Goal: Task Accomplishment & Management: Manage account settings

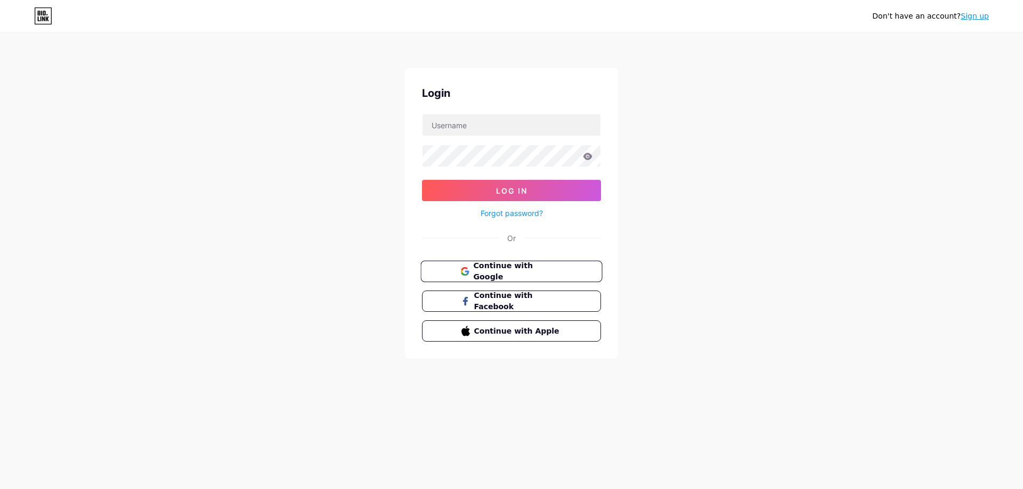
click at [486, 268] on span "Continue with Google" at bounding box center [517, 271] width 89 height 23
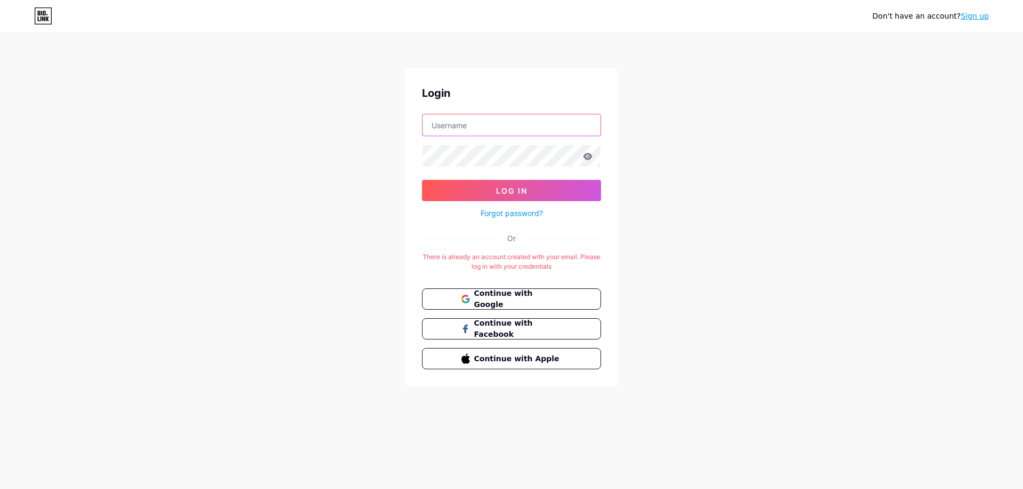
click at [483, 123] on input "text" at bounding box center [511, 125] width 178 height 21
type input "[EMAIL_ADDRESS][DOMAIN_NAME]"
click at [422, 180] on button "Log In" at bounding box center [511, 190] width 179 height 21
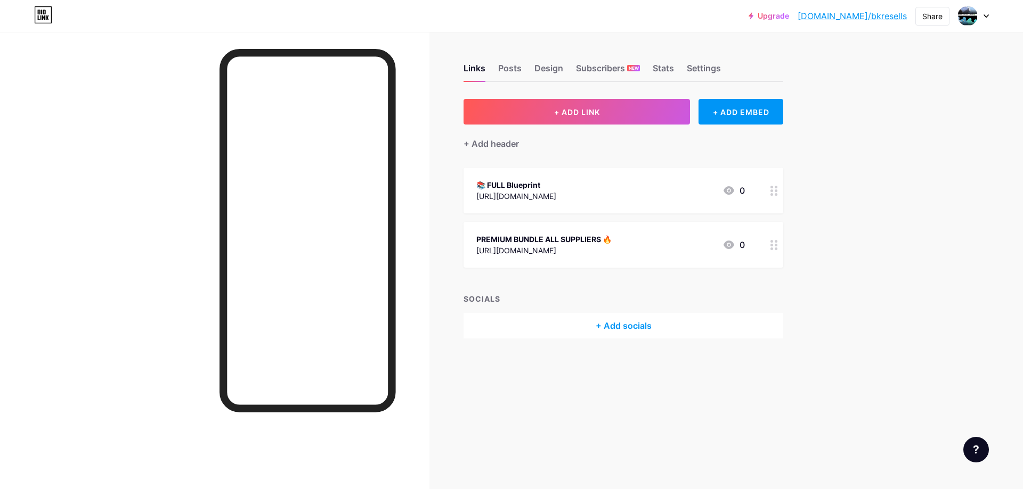
click at [770, 246] on icon at bounding box center [773, 245] width 7 height 10
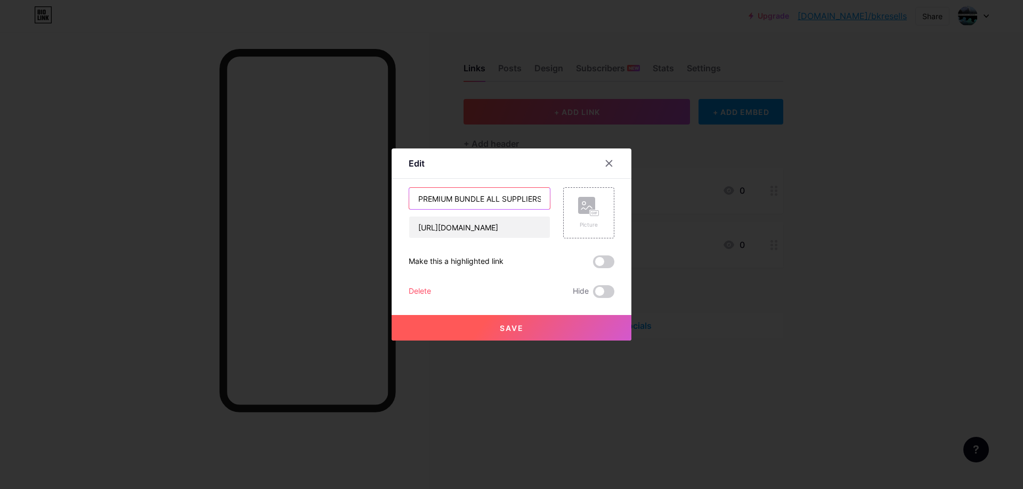
drag, startPoint x: 498, startPoint y: 197, endPoint x: 453, endPoint y: 198, distance: 45.3
click at [453, 198] on input "PREMIUM BUNDLE ALL SUPPLIERS 🔥" at bounding box center [479, 198] width 141 height 21
click at [489, 198] on input "PREMIUM SUPPLIERS 🔥" at bounding box center [479, 198] width 141 height 21
type input "PREMIUM SUPPLIER 🔥"
click at [596, 265] on span at bounding box center [603, 262] width 21 height 13
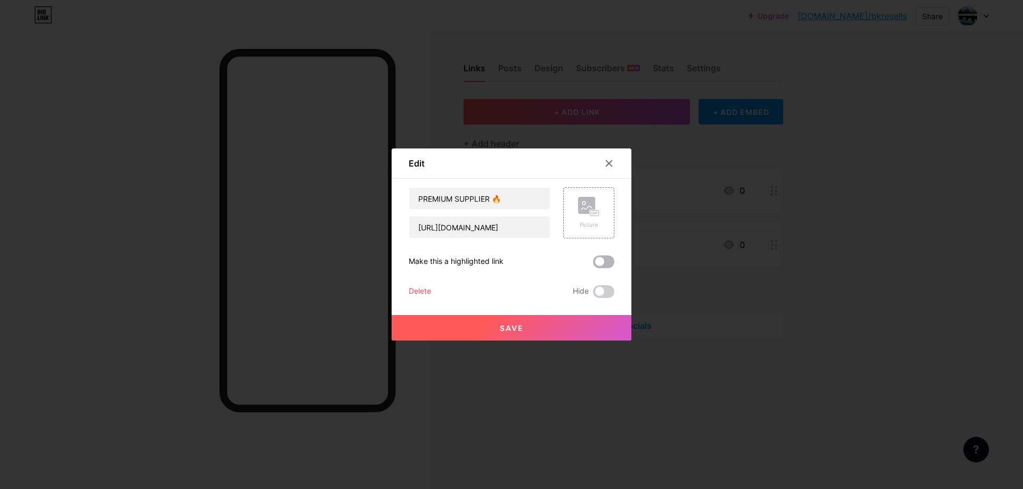
click at [593, 265] on input "checkbox" at bounding box center [593, 265] width 0 height 0
click at [600, 295] on span at bounding box center [603, 291] width 21 height 13
click at [593, 295] on input "checkbox" at bounding box center [593, 295] width 0 height 0
click at [600, 295] on span at bounding box center [603, 291] width 21 height 13
click at [593, 295] on input "checkbox" at bounding box center [593, 295] width 0 height 0
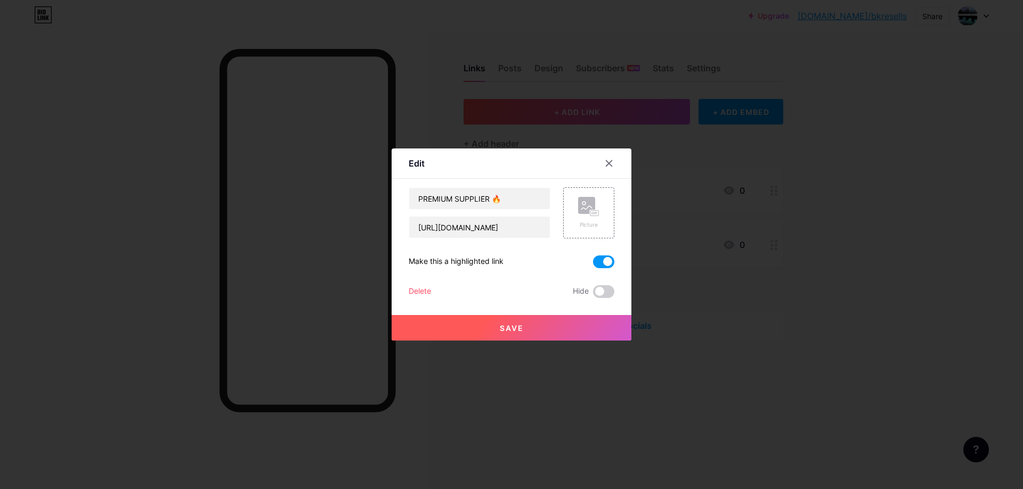
click at [585, 327] on button "Save" at bounding box center [511, 328] width 240 height 26
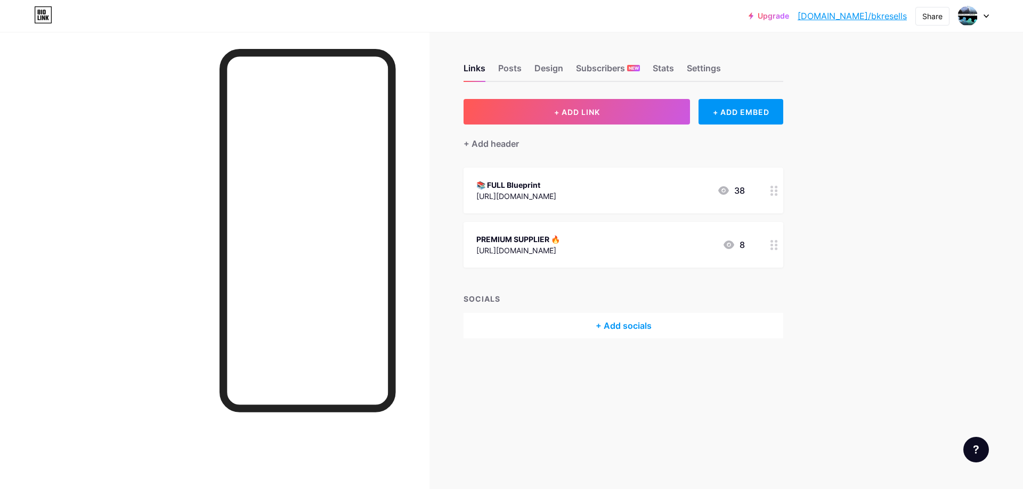
click at [490, 72] on div "Links Posts Design Subscribers NEW Stats Settings" at bounding box center [623, 63] width 320 height 37
click at [509, 73] on div "Posts" at bounding box center [509, 71] width 23 height 19
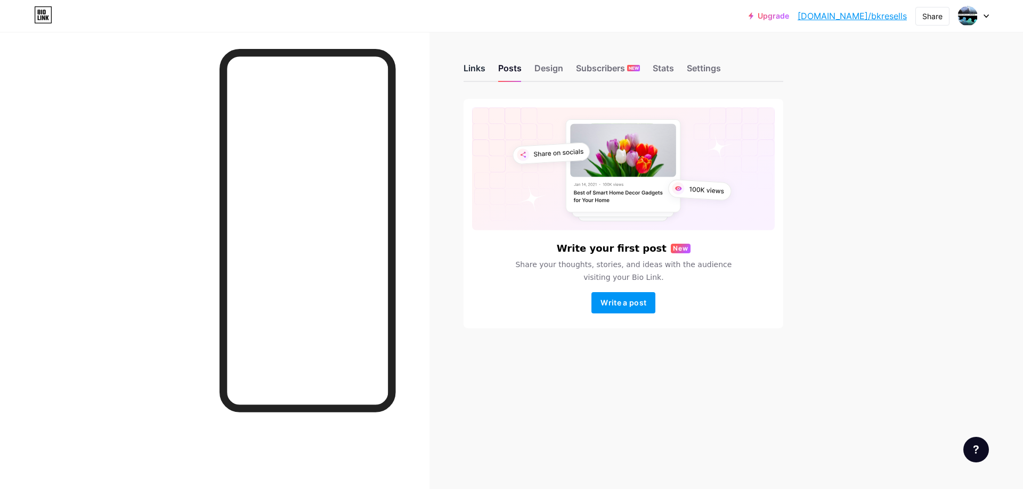
click at [472, 71] on div "Links" at bounding box center [474, 71] width 22 height 19
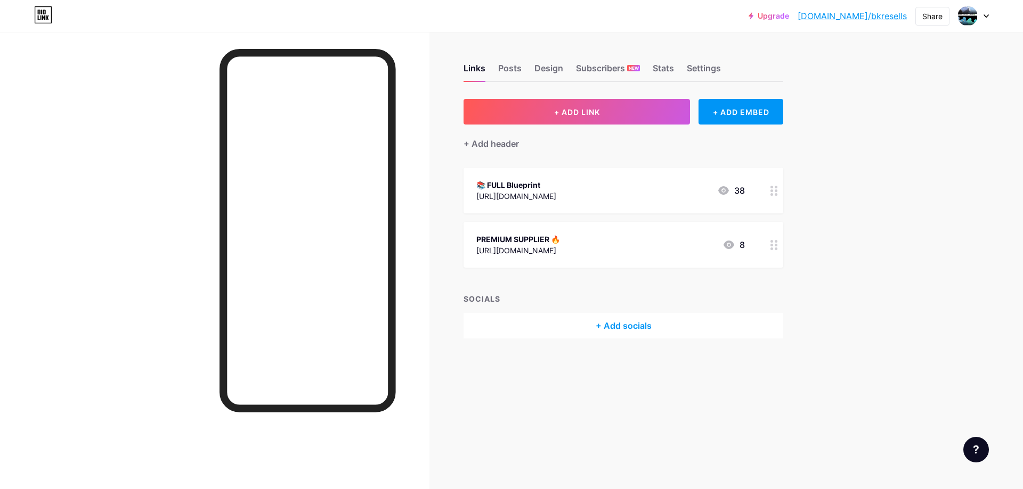
click at [771, 250] on div at bounding box center [774, 245] width 18 height 46
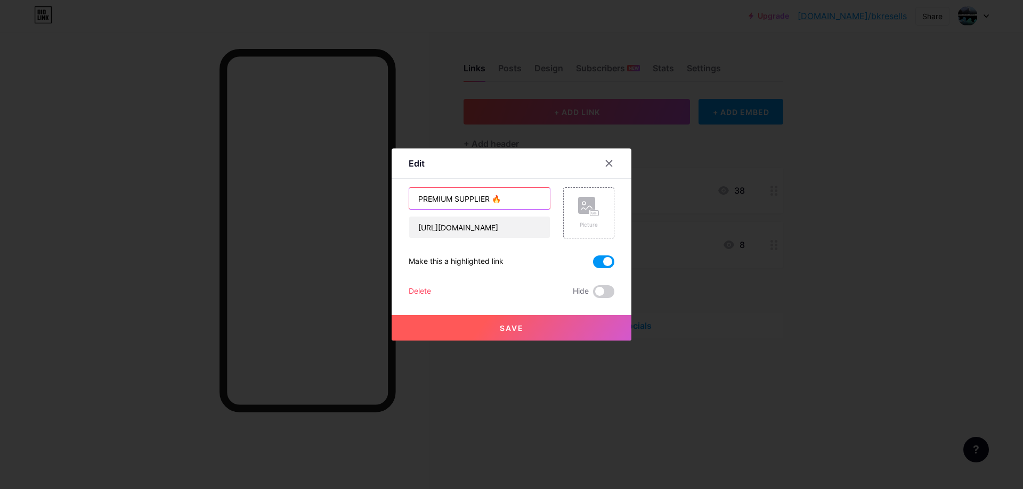
click at [488, 197] on input "PREMIUM SUPPLIER 🔥" at bounding box center [479, 198] width 141 height 21
click at [488, 199] on input "PREMIUM SUPPLIER 11.99 🔥" at bounding box center [479, 198] width 141 height 21
type input "PREMIUM SUPPLIER $11.99 🔥"
click at [513, 320] on button "Save" at bounding box center [511, 328] width 240 height 26
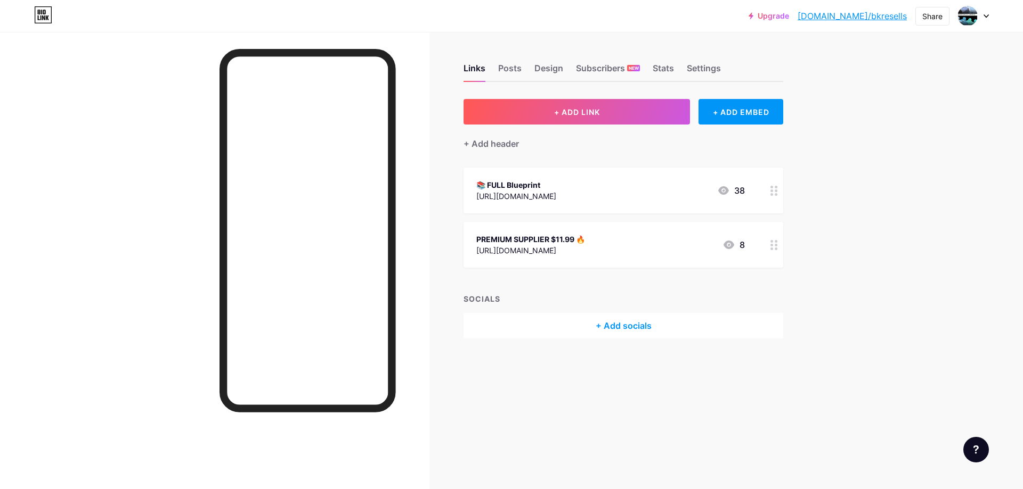
click at [772, 189] on icon at bounding box center [773, 191] width 7 height 10
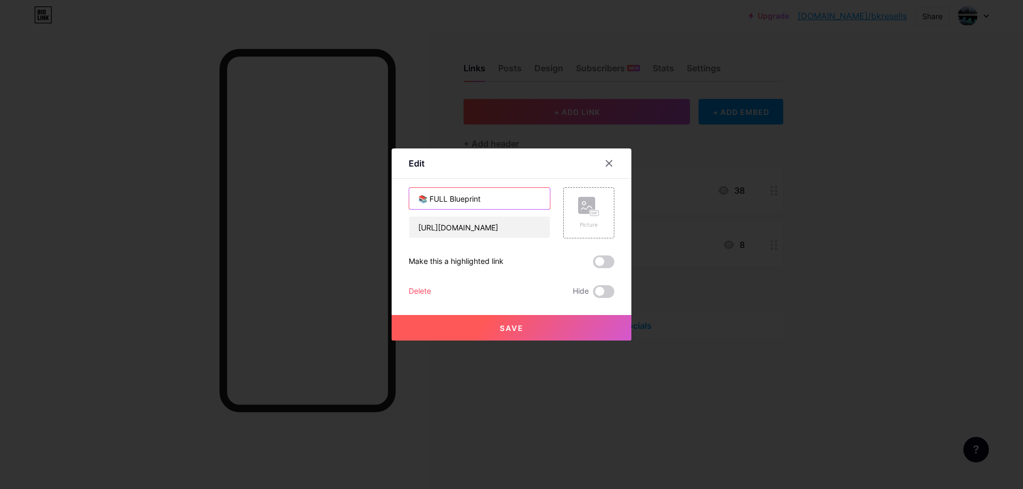
click at [486, 200] on input "📚 FULL Blueprint" at bounding box center [479, 198] width 141 height 21
click at [446, 199] on input "📚 FULL Blueprint $1.99" at bounding box center [479, 198] width 141 height 21
type input "📚 FULL Course/Blueprint $1.99"
click at [503, 328] on span "Save" at bounding box center [512, 328] width 24 height 9
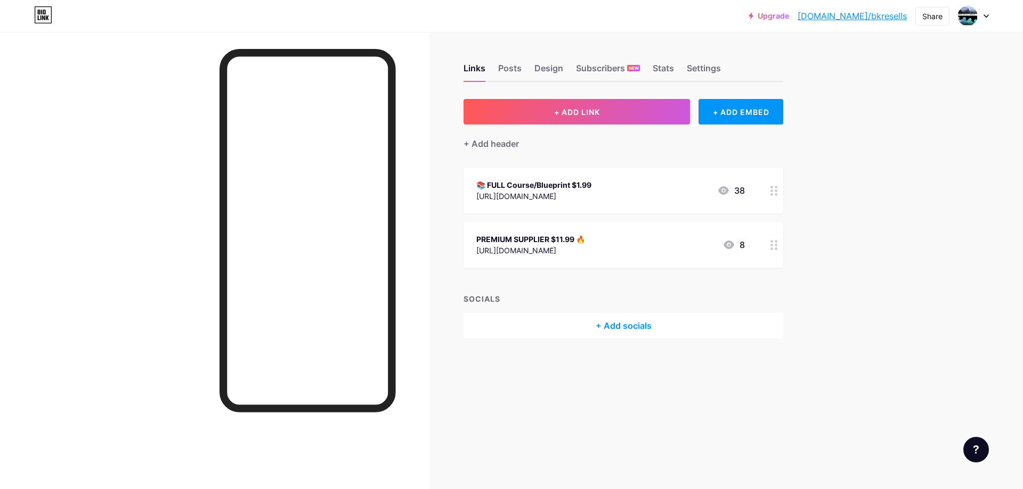
click at [772, 186] on circle at bounding box center [771, 187] width 3 height 3
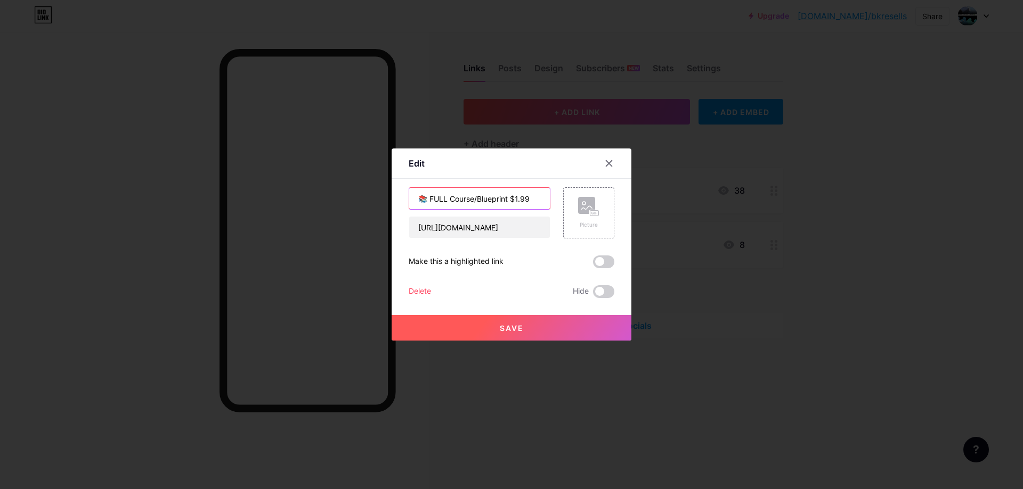
click at [473, 197] on input "📚 FULL Course/Blueprint $1.99" at bounding box center [479, 198] width 141 height 21
type input "📚 FULL Blueprint $1.99"
click at [500, 324] on span "Save" at bounding box center [512, 328] width 24 height 9
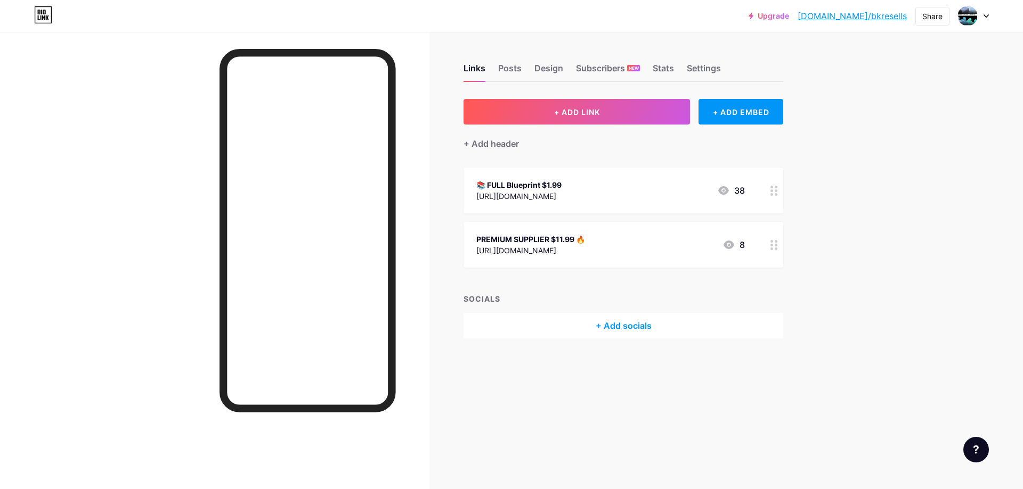
click at [773, 195] on icon at bounding box center [773, 191] width 7 height 10
click at [605, 165] on icon at bounding box center [608, 163] width 9 height 9
click at [770, 244] on div at bounding box center [774, 245] width 18 height 46
click at [600, 164] on div at bounding box center [608, 163] width 19 height 19
click at [765, 187] on div at bounding box center [774, 191] width 18 height 46
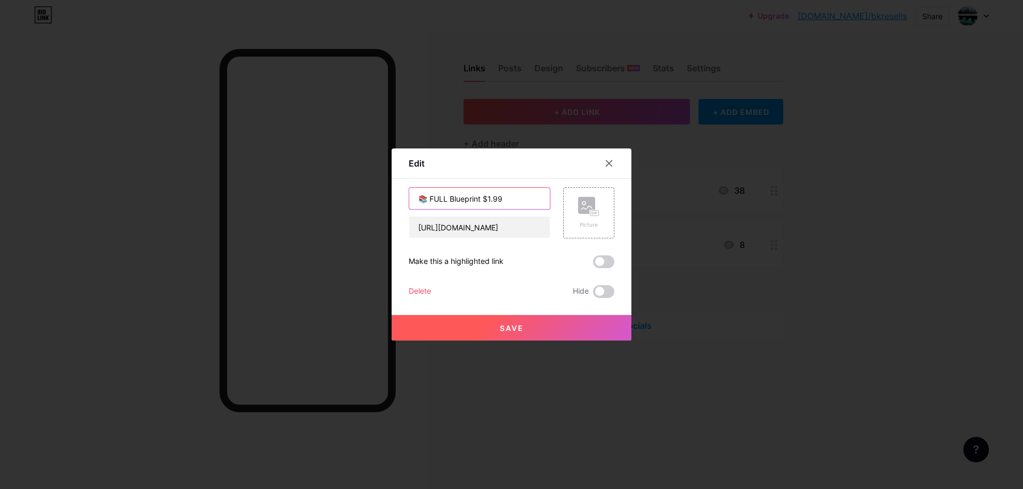
drag, startPoint x: 426, startPoint y: 197, endPoint x: 412, endPoint y: 198, distance: 13.9
click at [412, 198] on input "📚 FULL Blueprint $1.99" at bounding box center [479, 198] width 141 height 21
click at [608, 166] on icon at bounding box center [608, 163] width 9 height 9
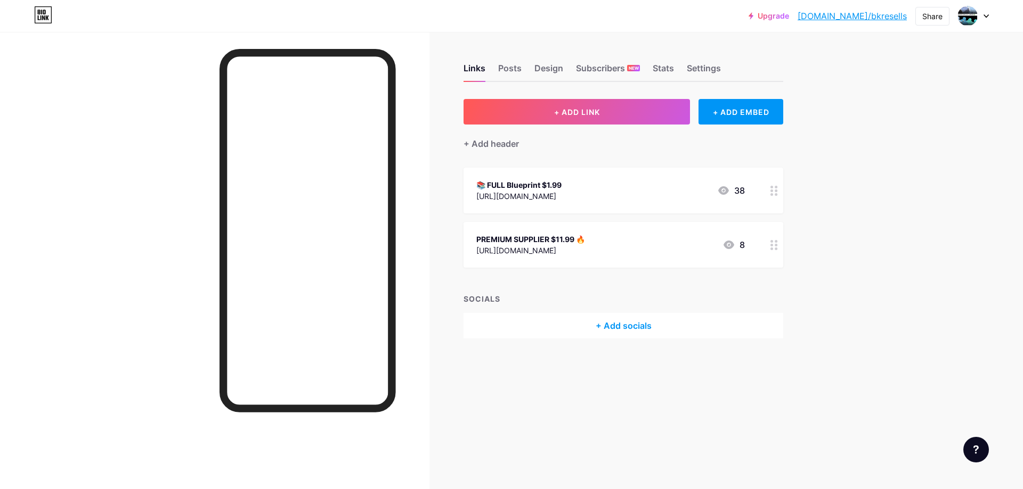
click at [726, 236] on div "PREMIUM SUPPLIER $11.99 🔥 https://bkresells.gumroad.com/l/BKResells 8" at bounding box center [610, 245] width 268 height 24
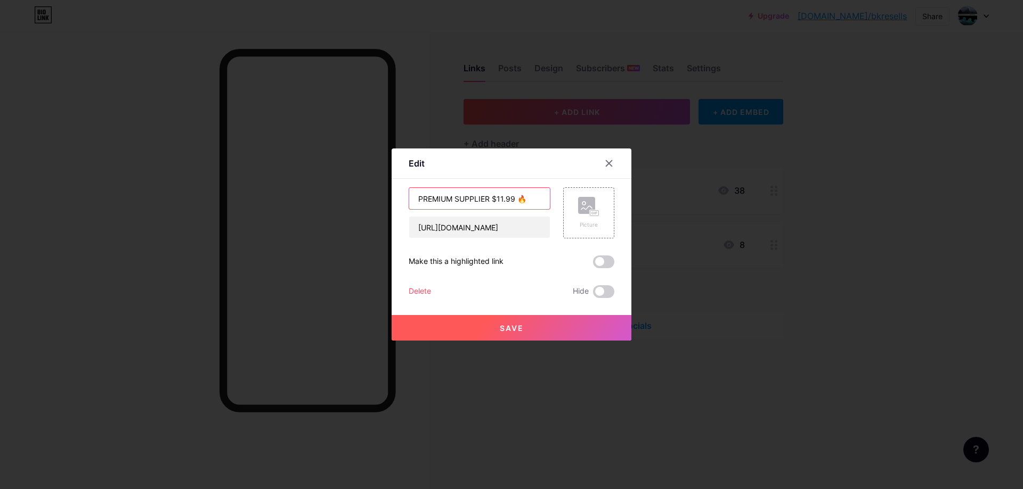
drag, startPoint x: 525, startPoint y: 199, endPoint x: 514, endPoint y: 201, distance: 10.9
click at [514, 201] on input "PREMIUM SUPPLIER $11.99 🔥" at bounding box center [479, 198] width 141 height 21
click at [414, 196] on input "PREMIUM SUPPLIER $11.99 🔥" at bounding box center [479, 198] width 141 height 21
paste input "🔥"
click at [538, 197] on input "🔥 PREMIUM SUPPLIER $11.99 🔥" at bounding box center [479, 198] width 141 height 21
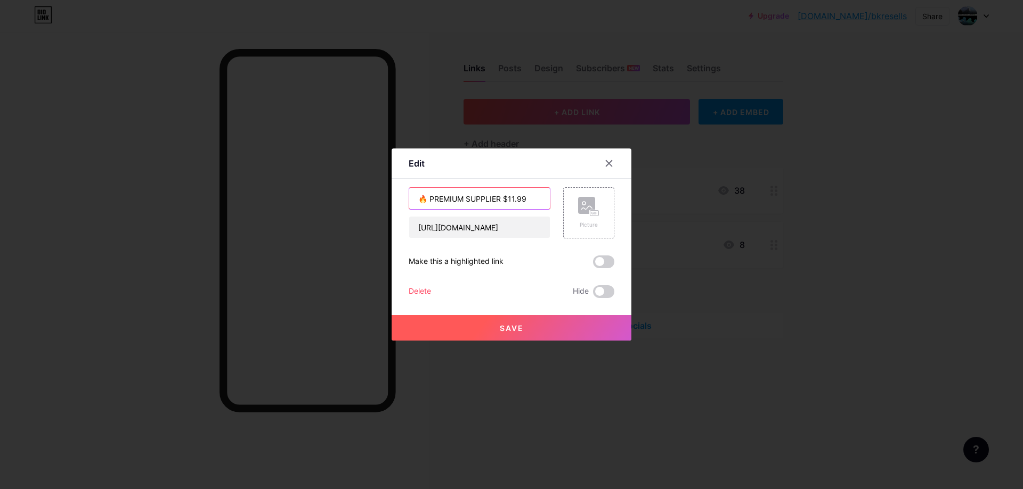
click at [499, 201] on input "🔥 PREMIUM SUPPLIER $11.99" at bounding box center [479, 198] width 141 height 21
type input "🔥 PREMIUM SUPPLIER $11.99"
click at [599, 266] on span at bounding box center [603, 262] width 21 height 13
click at [593, 265] on input "checkbox" at bounding box center [593, 265] width 0 height 0
click at [566, 332] on button "Save" at bounding box center [511, 328] width 240 height 26
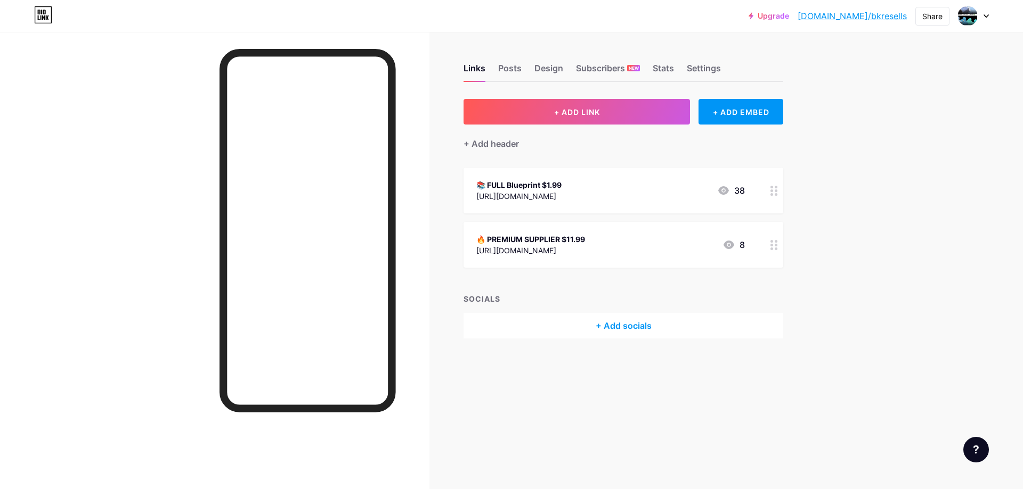
click at [775, 244] on circle at bounding box center [776, 245] width 3 height 3
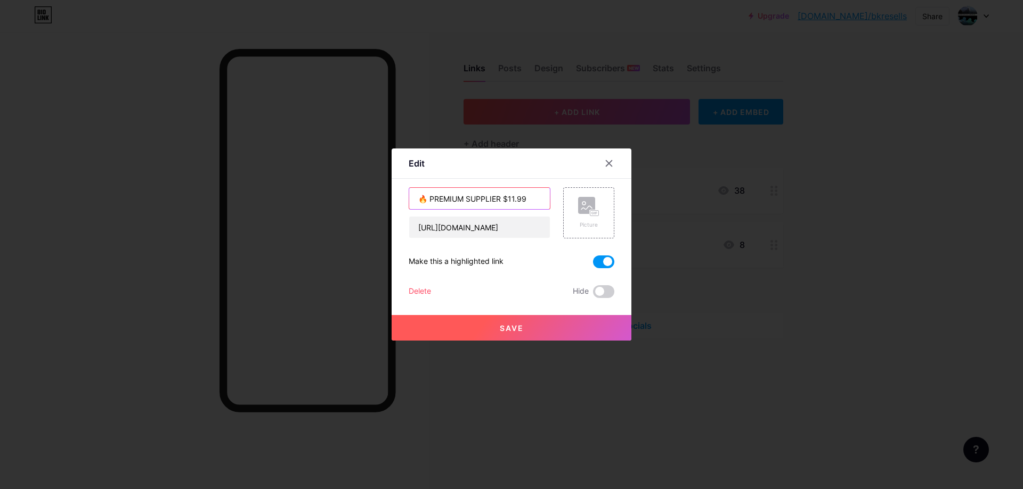
click at [504, 199] on input "🔥 PREMIUM SUPPLIER $11.99" at bounding box center [479, 198] width 141 height 21
type input "🔥 PREMIUM SUPPLIER 11.99"
click at [537, 326] on button "Save" at bounding box center [511, 328] width 240 height 26
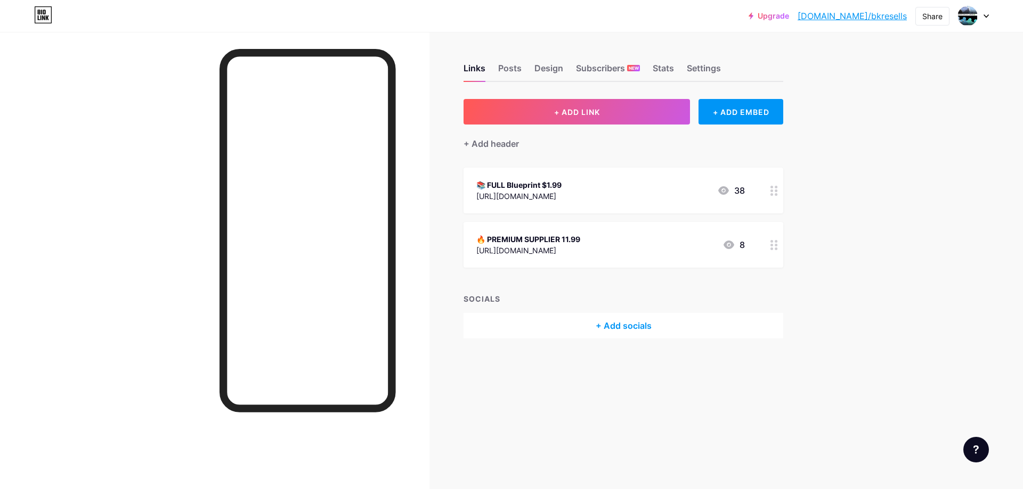
click at [772, 186] on circle at bounding box center [771, 187] width 3 height 3
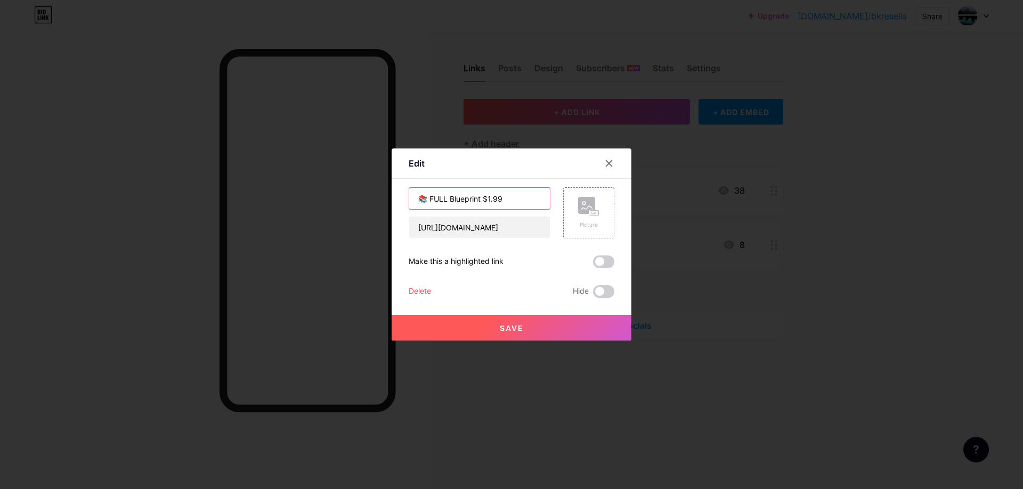
click at [483, 196] on input "📚 FULL Blueprint $1.99" at bounding box center [479, 198] width 141 height 21
type input "📚 FULL Blueprint 1.99"
click at [600, 267] on span at bounding box center [603, 262] width 21 height 13
click at [593, 265] on input "checkbox" at bounding box center [593, 265] width 0 height 0
click at [591, 325] on button "Save" at bounding box center [511, 328] width 240 height 26
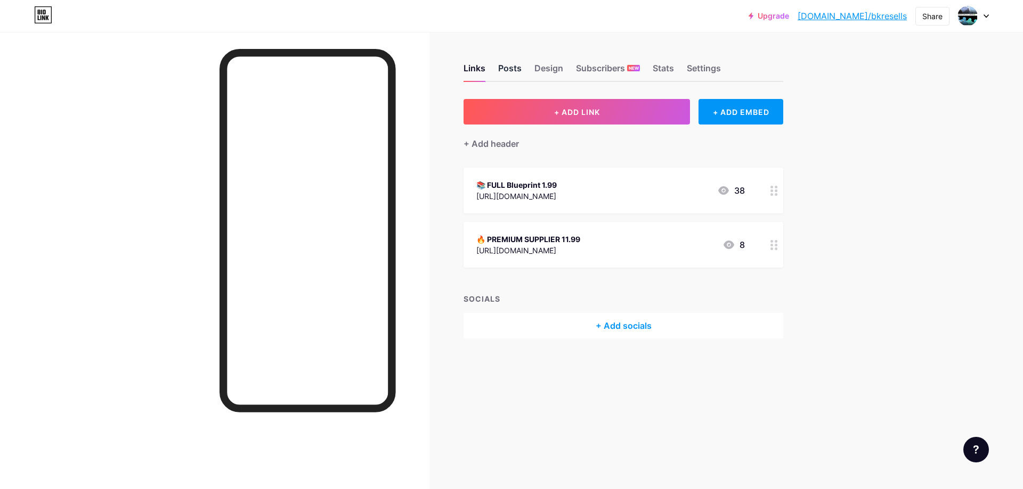
click at [503, 71] on div "Posts" at bounding box center [509, 71] width 23 height 19
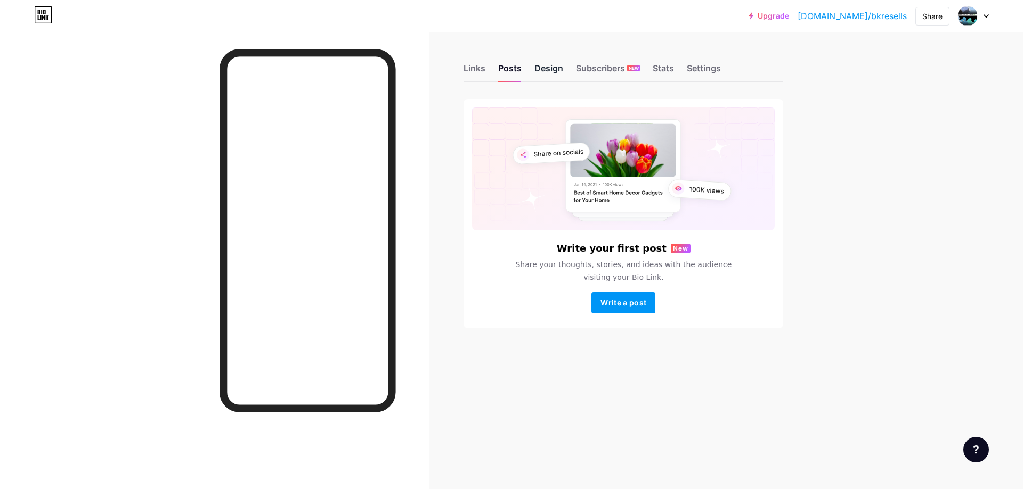
click at [545, 69] on div "Design" at bounding box center [548, 71] width 29 height 19
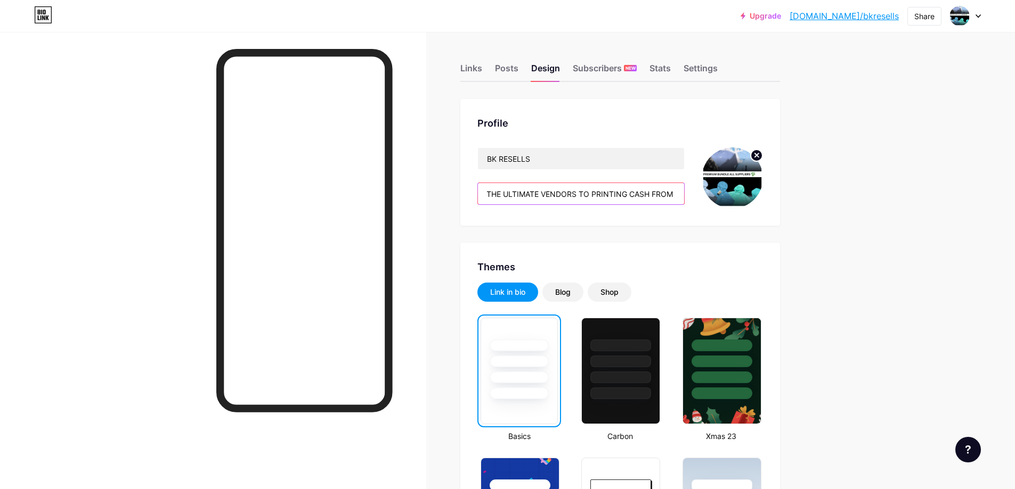
scroll to position [0, 275]
drag, startPoint x: 612, startPoint y: 195, endPoint x: 560, endPoint y: 188, distance: 52.6
click at [560, 188] on input "THIS BUNDLE IS FOR SERIOUS RESELLERS WHO WANT THE ULTIMATE VENDORS TO PRINTING …" at bounding box center [581, 193] width 206 height 21
click at [517, 197] on input "THIS BUNDLE IS FOR SERIOUS RESELLERS WHO WANT THE ULTIMATE VENDORS TO PRINTING …" at bounding box center [581, 193] width 206 height 21
click at [510, 195] on input "THIS BUNDLE IS FOR SERIOUS RESELLERS WHO WANT THE ULTIMATE VENDORS TO PRINTING …" at bounding box center [581, 193] width 206 height 21
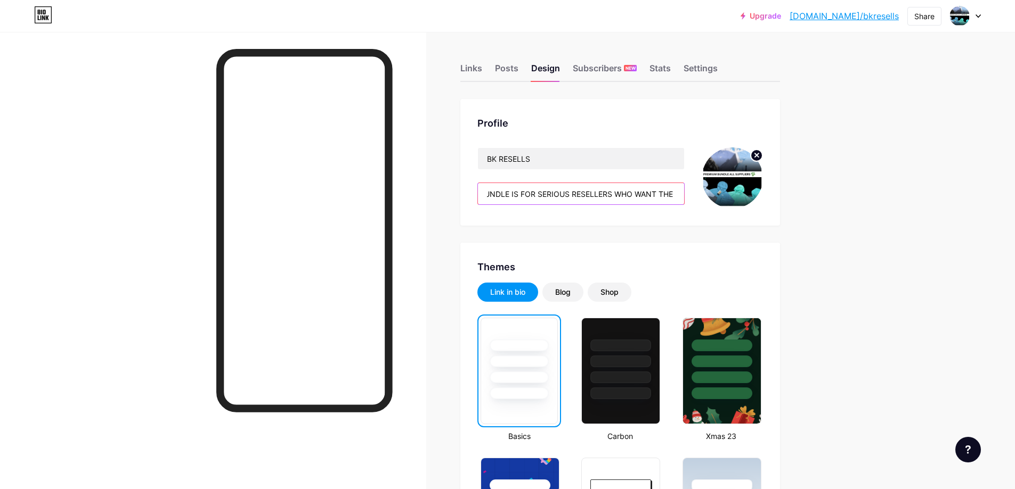
scroll to position [0, 0]
drag, startPoint x: 509, startPoint y: 194, endPoint x: 667, endPoint y: 192, distance: 158.2
click at [667, 192] on input "THIS BUNDLE IS FOR SERIOUS RESELLERS WHO WANT THE ULTIMATE VENDORS TO PRINTING …" at bounding box center [581, 193] width 206 height 21
click at [613, 217] on div "Profile BK RESELLS THIS BUNDLE IS FOR SERIOUS RESELLERS WHO WANT THE ULTIMATE V…" at bounding box center [620, 162] width 320 height 127
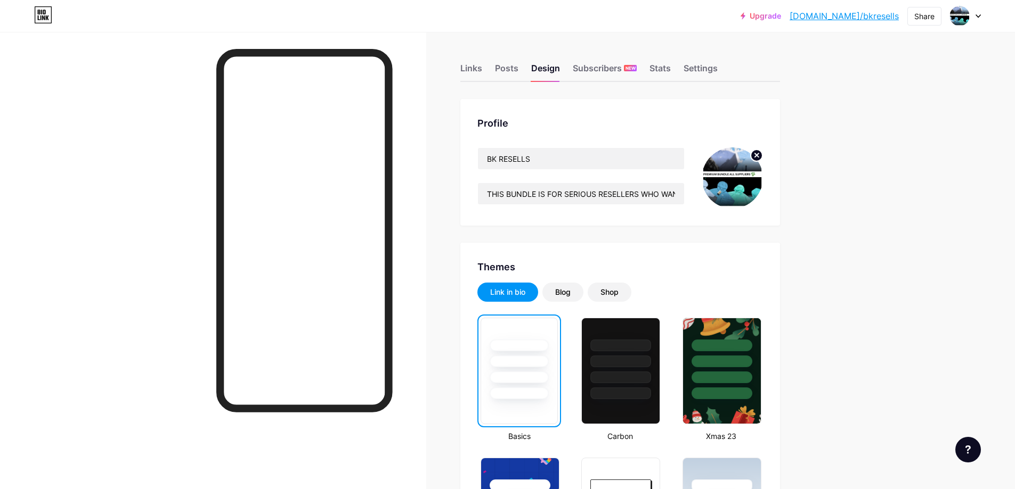
click at [742, 169] on img at bounding box center [731, 178] width 61 height 61
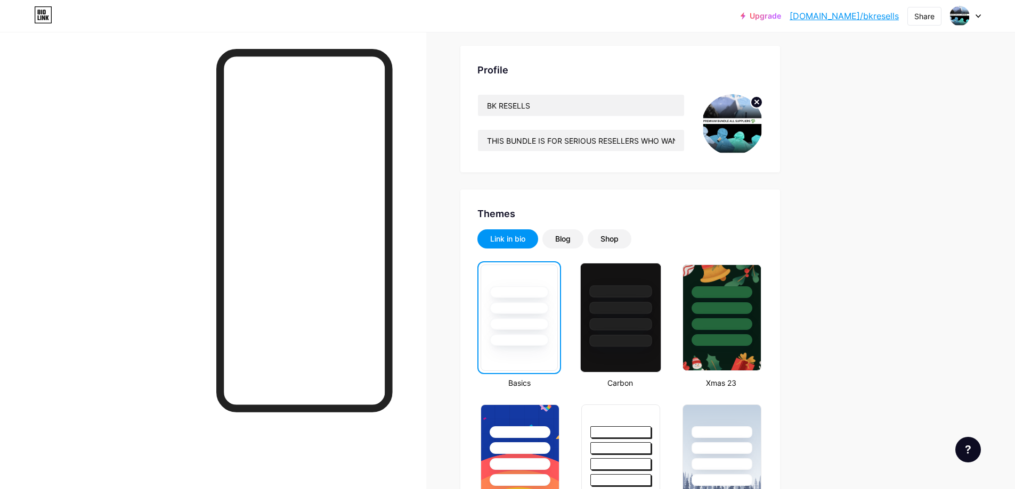
scroll to position [160, 0]
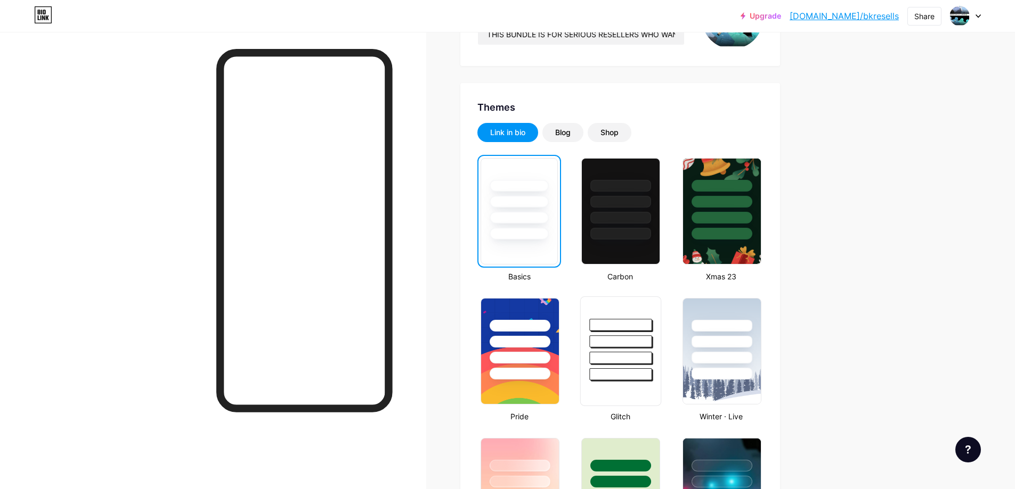
click at [601, 345] on div at bounding box center [621, 342] width 62 height 12
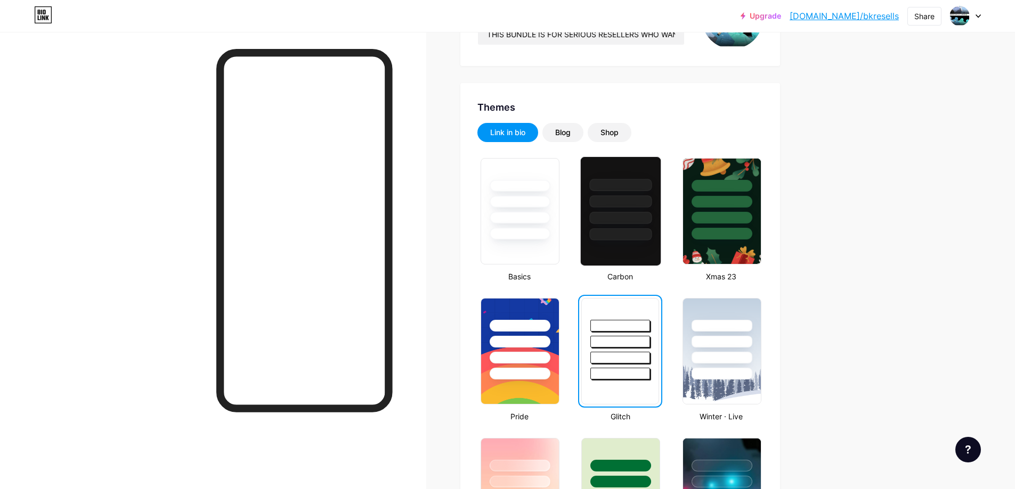
click at [596, 220] on div at bounding box center [621, 218] width 62 height 12
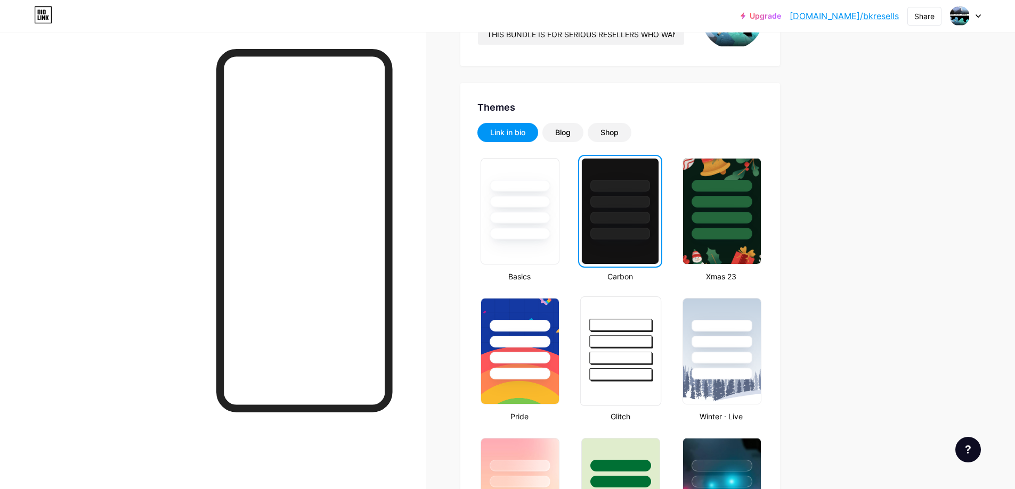
click at [630, 371] on div at bounding box center [621, 375] width 62 height 12
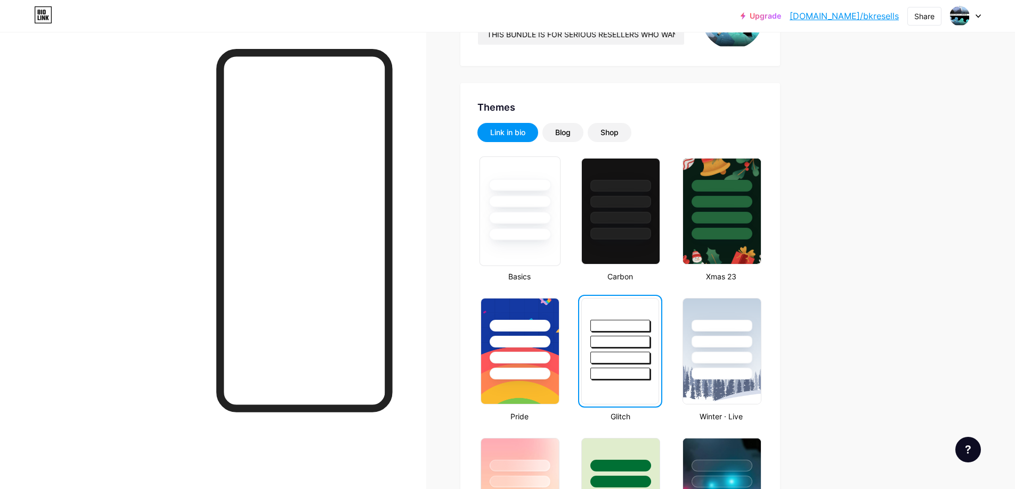
click at [516, 241] on div at bounding box center [519, 212] width 81 height 110
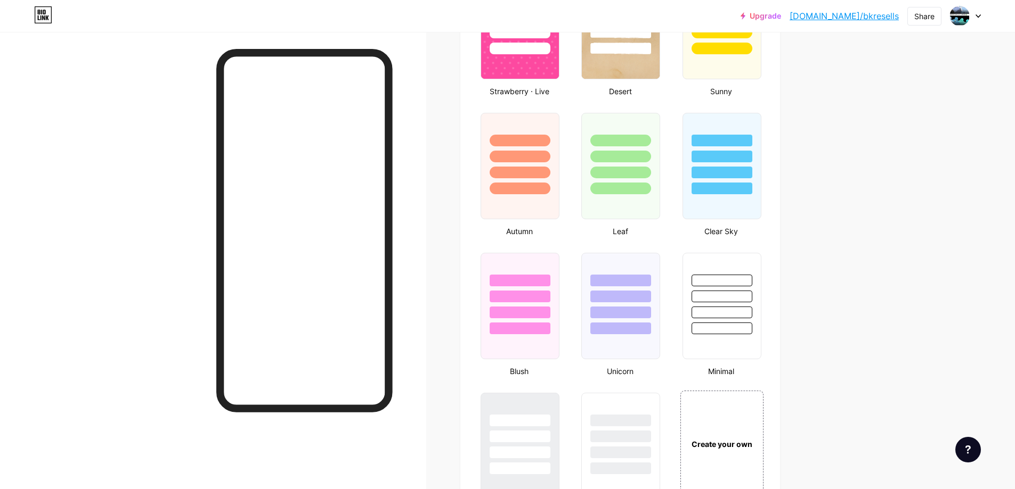
scroll to position [959, 0]
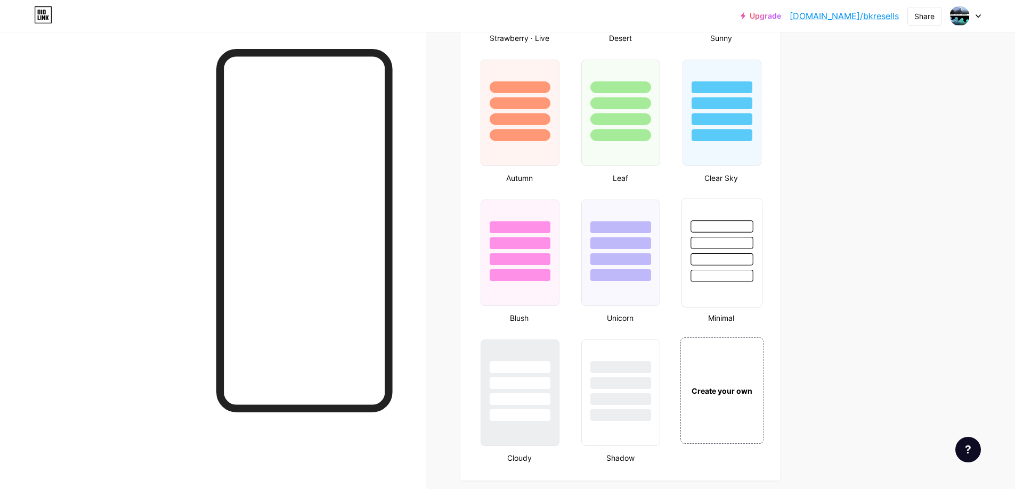
click at [715, 270] on div at bounding box center [721, 276] width 62 height 12
click at [534, 390] on div at bounding box center [520, 381] width 80 height 84
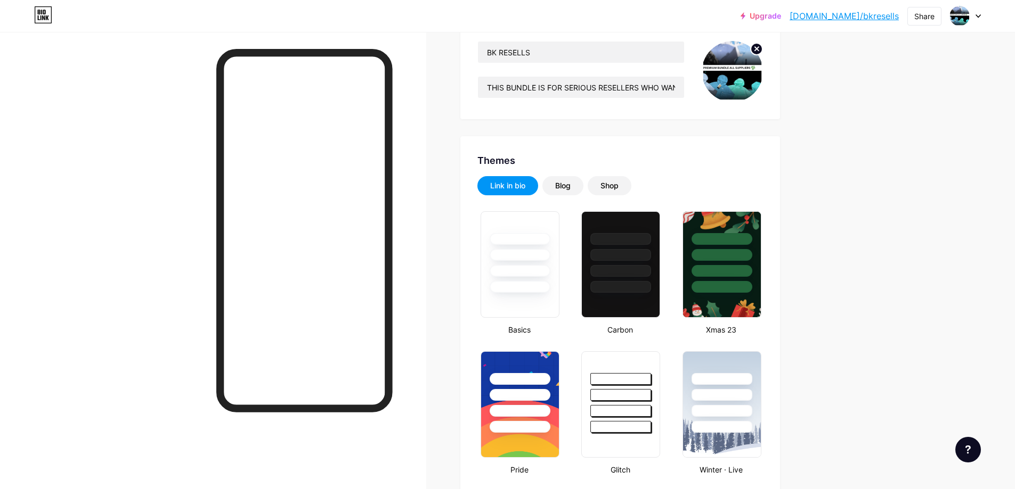
scroll to position [0, 0]
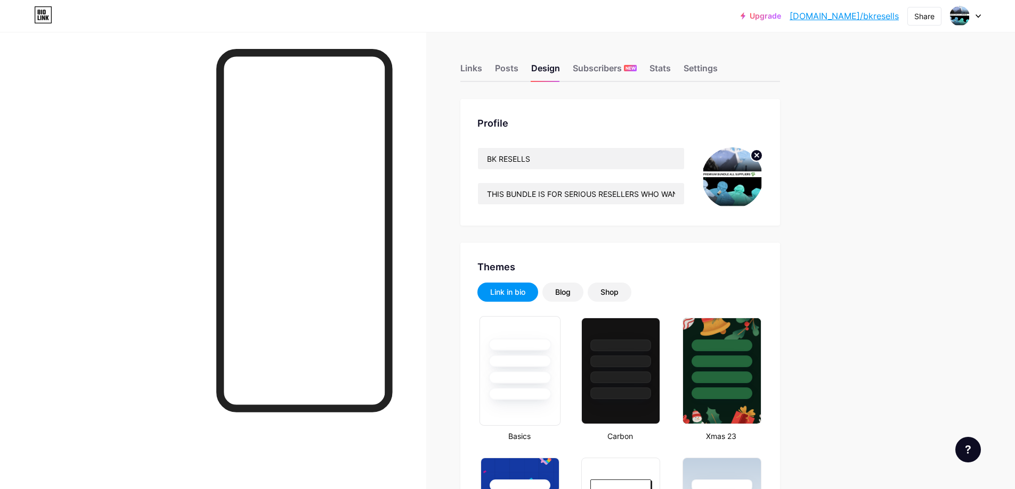
click at [536, 359] on div at bounding box center [519, 361] width 62 height 12
click at [608, 295] on div "Shop" at bounding box center [609, 292] width 18 height 11
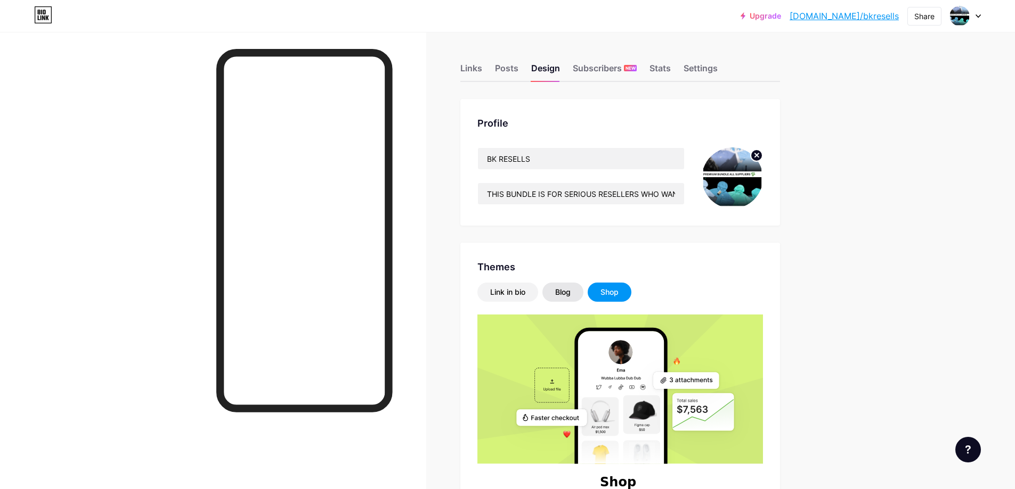
click at [570, 295] on div "Blog" at bounding box center [562, 292] width 15 height 11
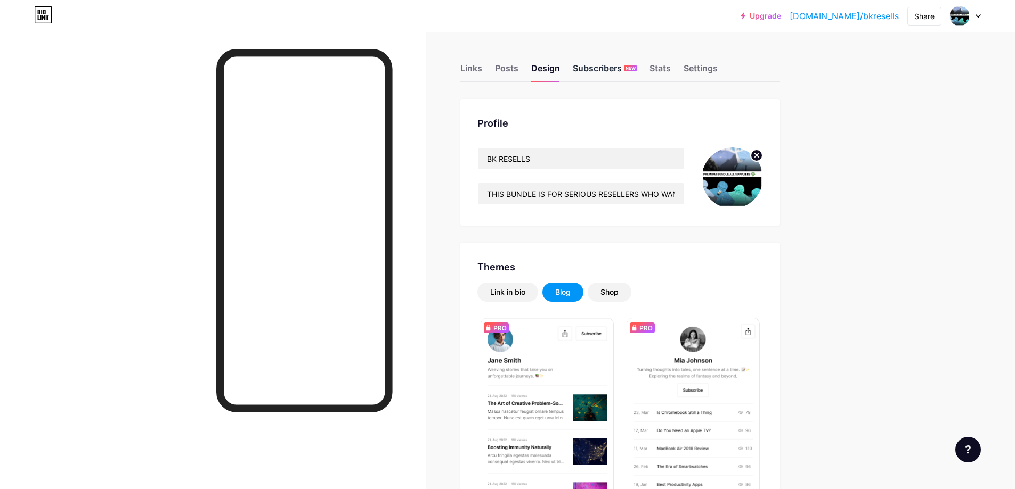
click at [608, 68] on div "Subscribers NEW" at bounding box center [605, 71] width 64 height 19
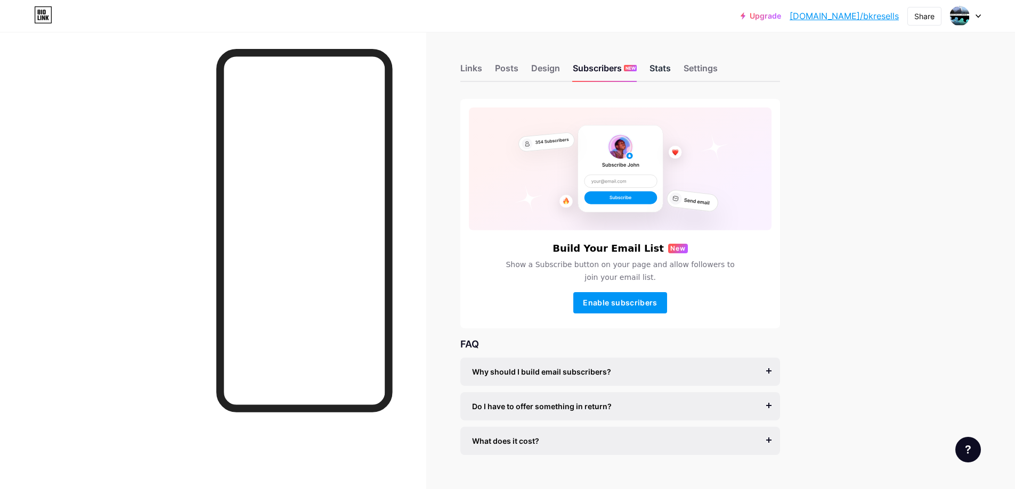
click at [659, 71] on div "Stats" at bounding box center [659, 71] width 21 height 19
